Goal: Task Accomplishment & Management: Use online tool/utility

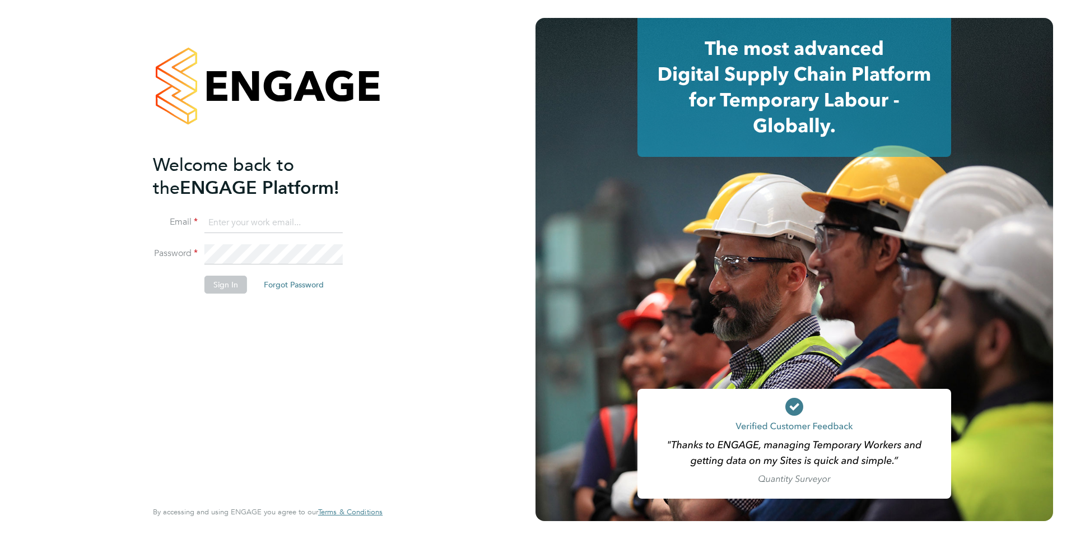
type input "sophie.jones@danielowen.co.uk"
click at [232, 284] on button "Sign In" at bounding box center [226, 285] width 43 height 18
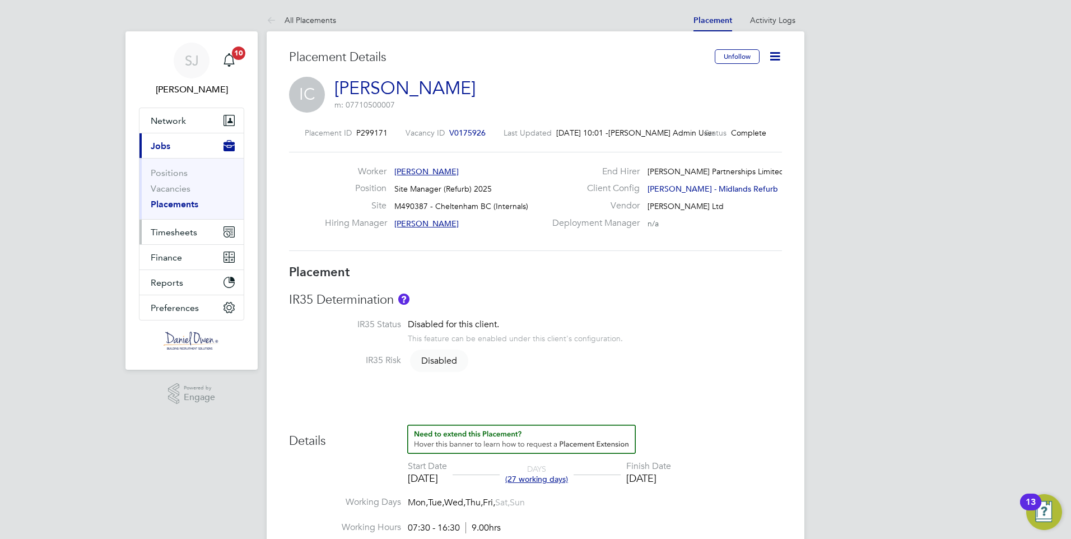
click at [183, 233] on span "Timesheets" at bounding box center [174, 232] width 47 height 11
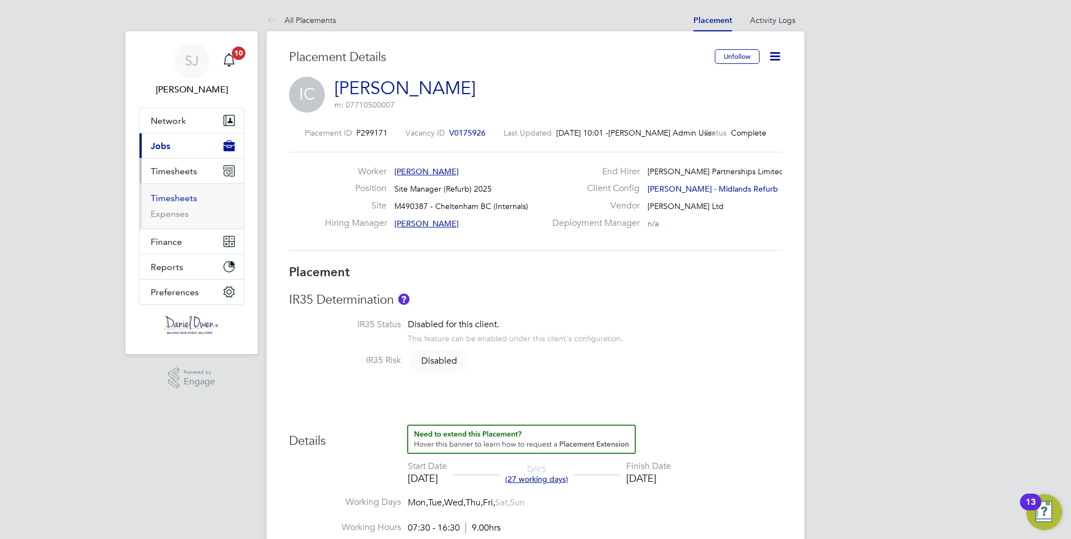
click at [191, 201] on link "Timesheets" at bounding box center [174, 198] width 47 height 11
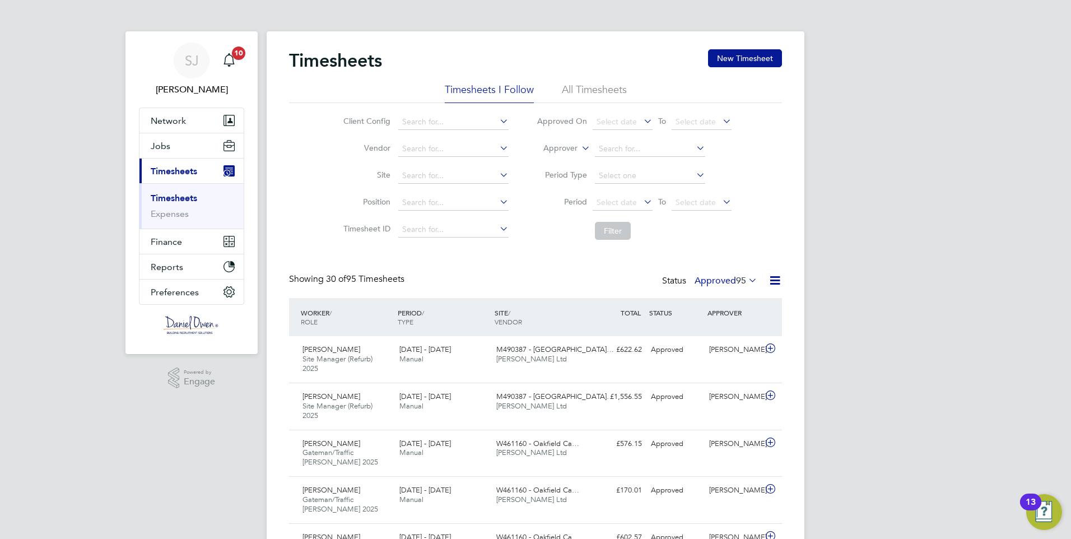
click at [511, 89] on li "Timesheets I Follow" at bounding box center [489, 93] width 89 height 20
click at [761, 59] on button "New Timesheet" at bounding box center [745, 58] width 74 height 18
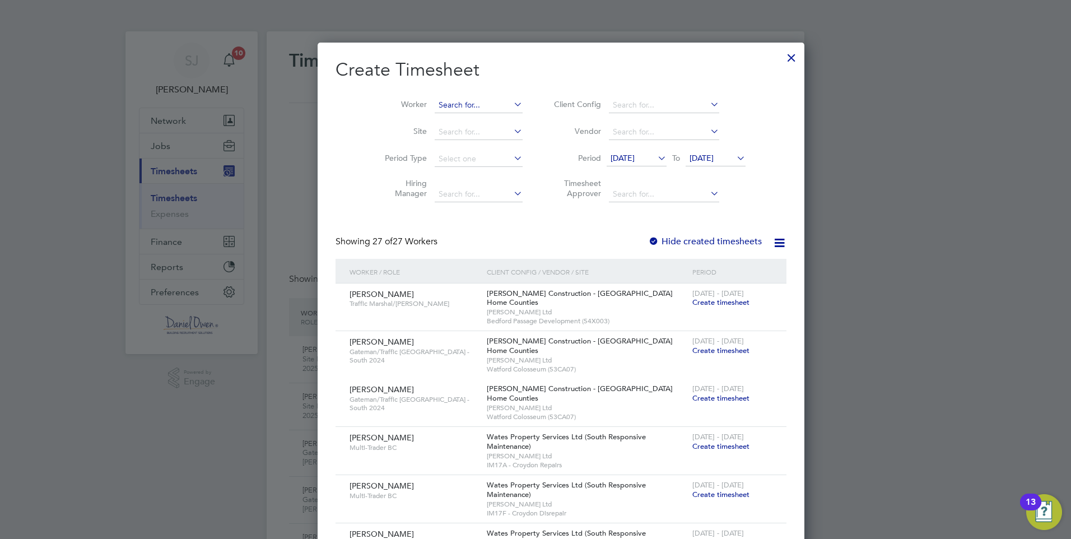
click at [435, 103] on input at bounding box center [479, 105] width 88 height 16
click at [480, 119] on b "[PERSON_NAME]" at bounding box center [512, 120] width 65 height 10
type input "[PERSON_NAME]"
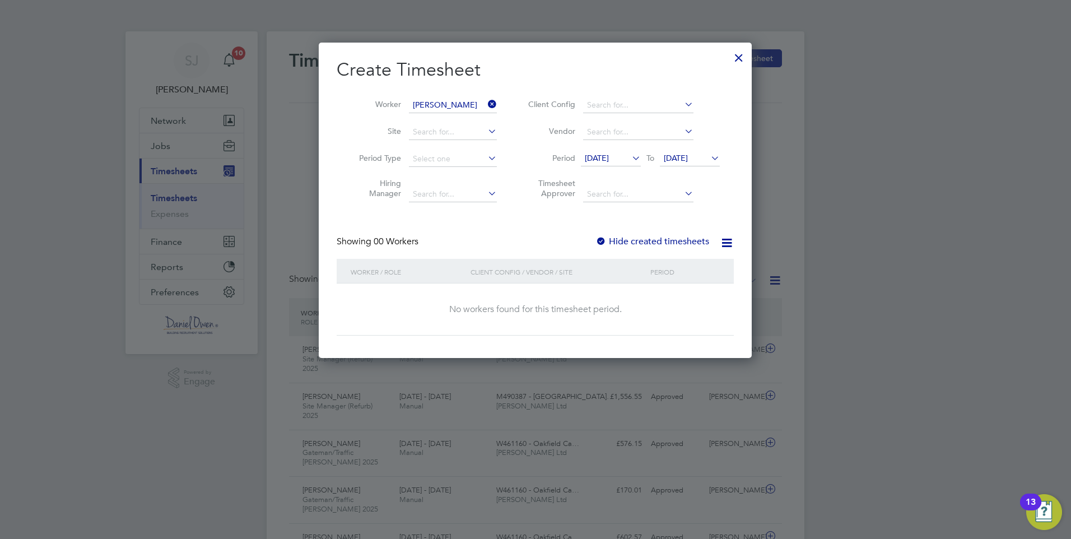
click at [709, 158] on icon at bounding box center [709, 158] width 0 height 16
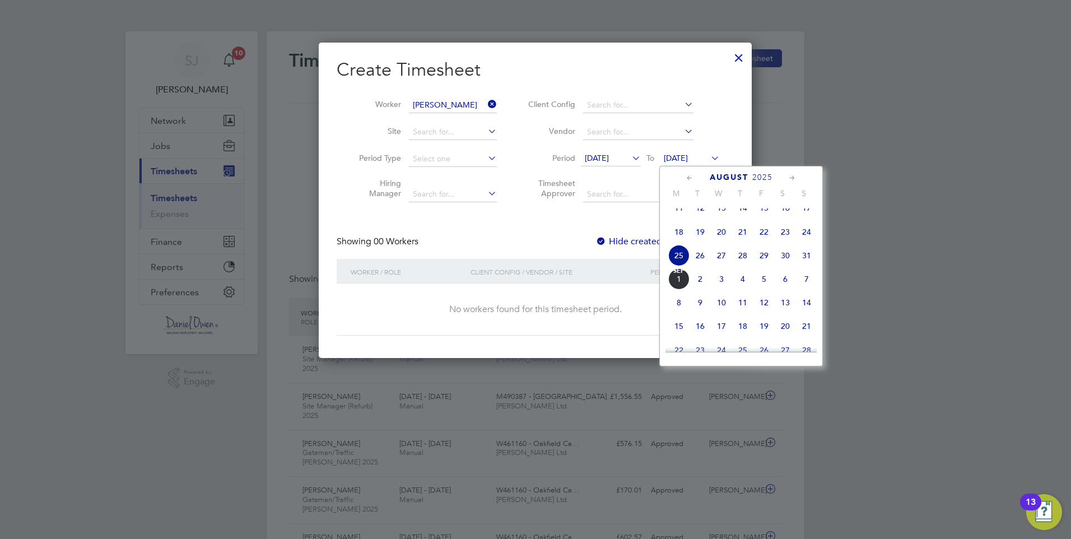
click at [677, 290] on span "[DATE]" at bounding box center [678, 278] width 21 height 21
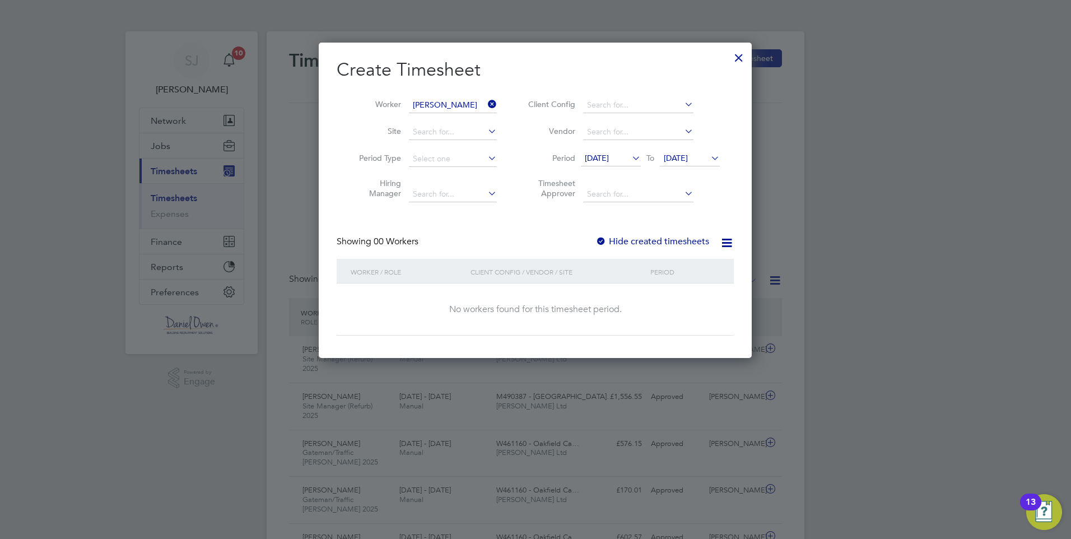
click at [605, 241] on div at bounding box center [601, 241] width 11 height 11
click at [603, 240] on div at bounding box center [601, 241] width 11 height 11
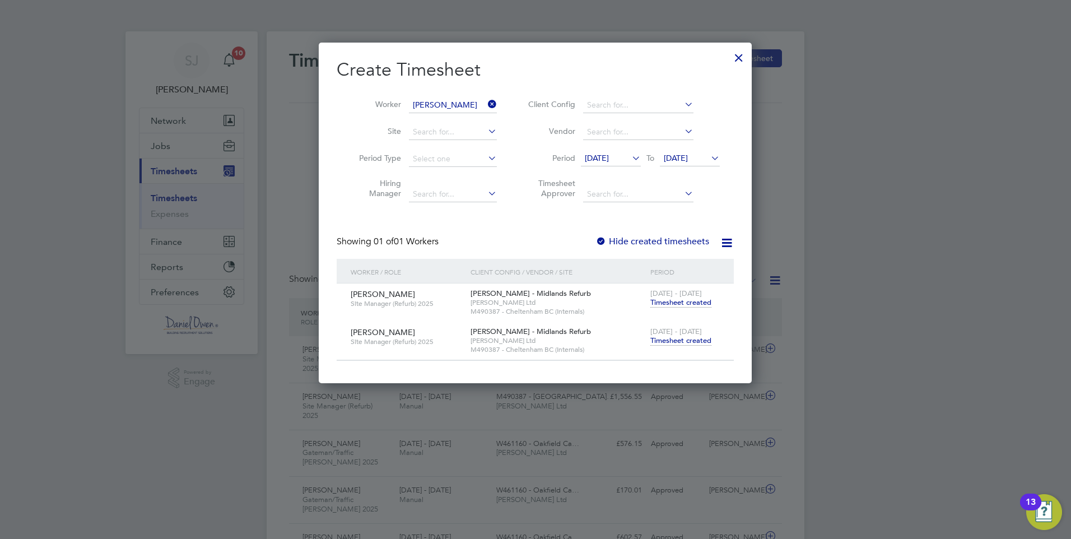
click at [663, 343] on span "Timesheet created" at bounding box center [681, 341] width 61 height 10
